Goal: Transaction & Acquisition: Purchase product/service

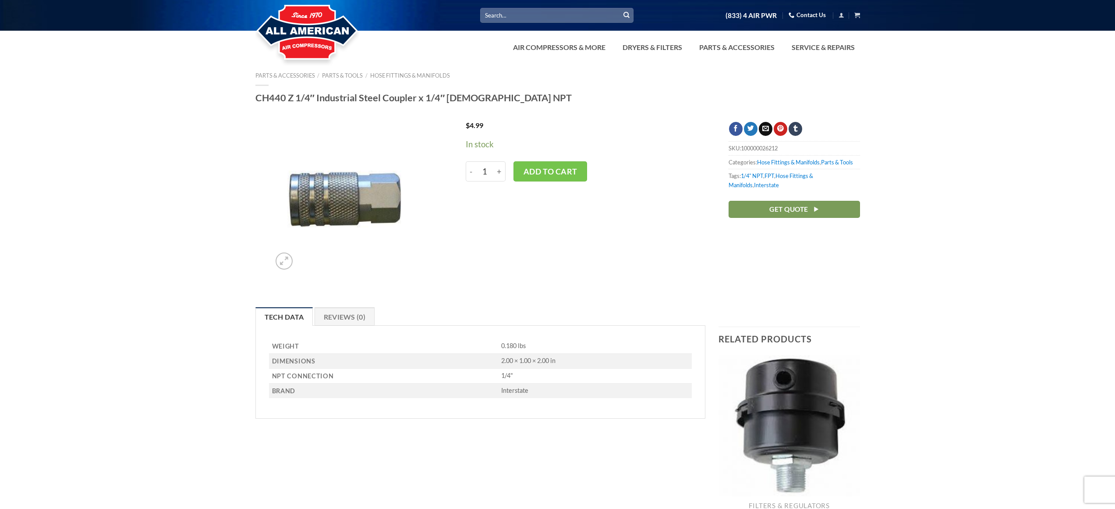
click at [380, 191] on img at bounding box center [347, 198] width 152 height 152
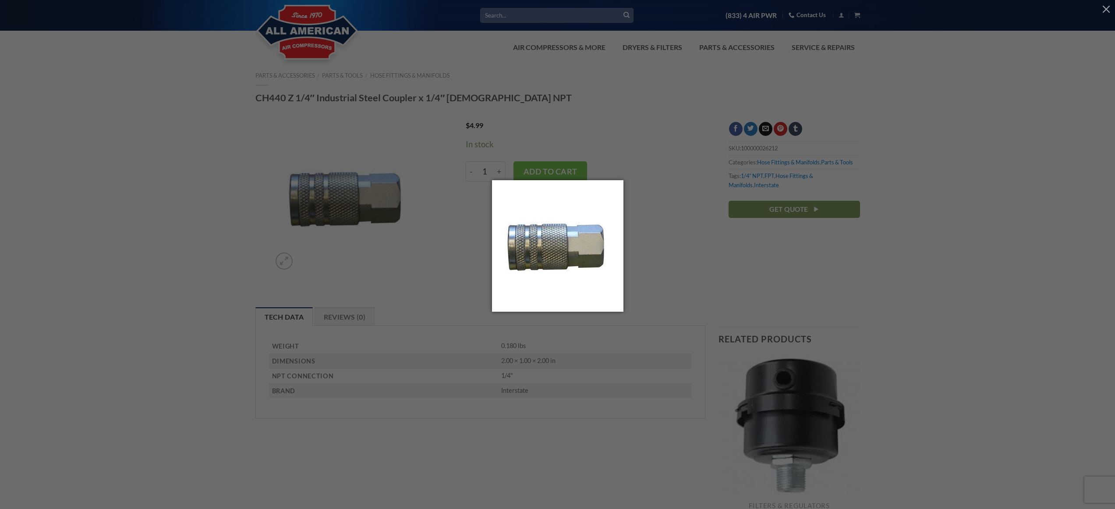
click at [392, 195] on div at bounding box center [557, 254] width 1115 height 509
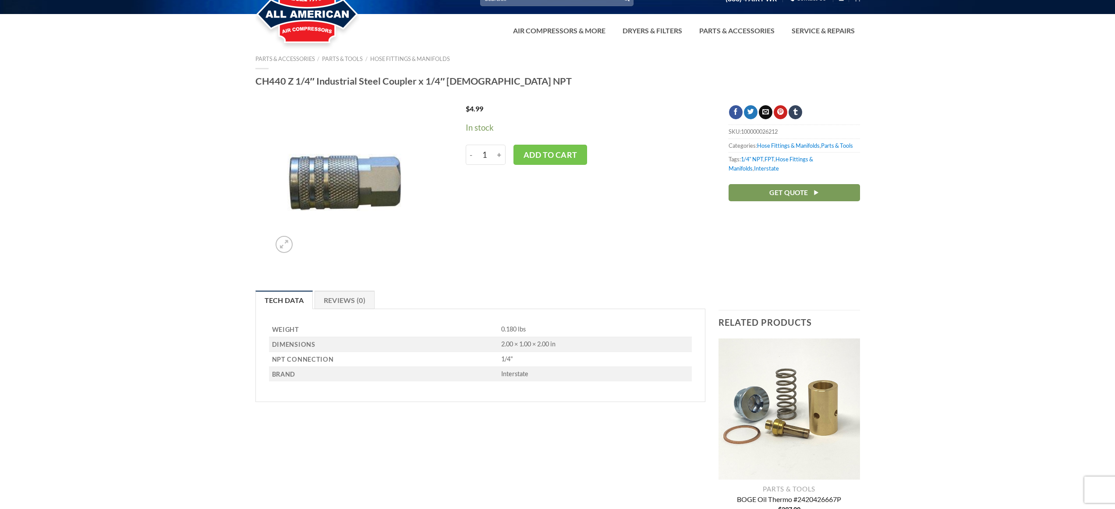
scroll to position [21, 0]
